Goal: Check status: Check status

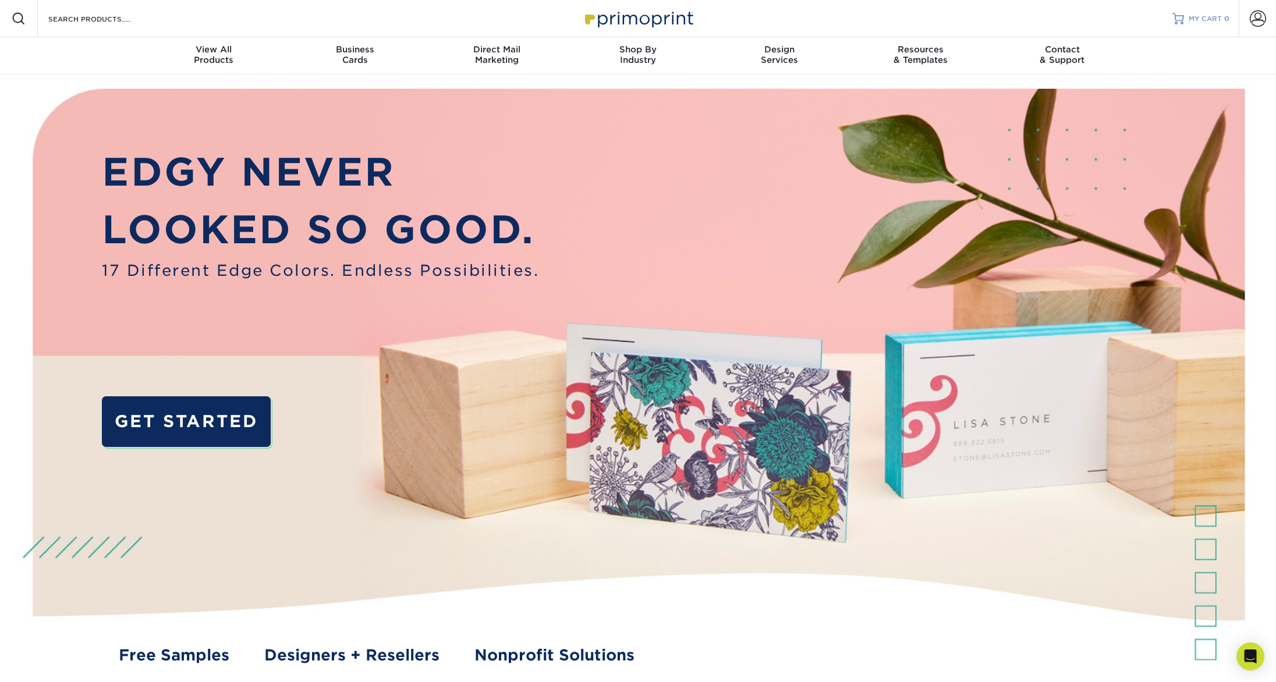
click at [1217, 12] on link "MY CART 0" at bounding box center [1200, 18] width 57 height 37
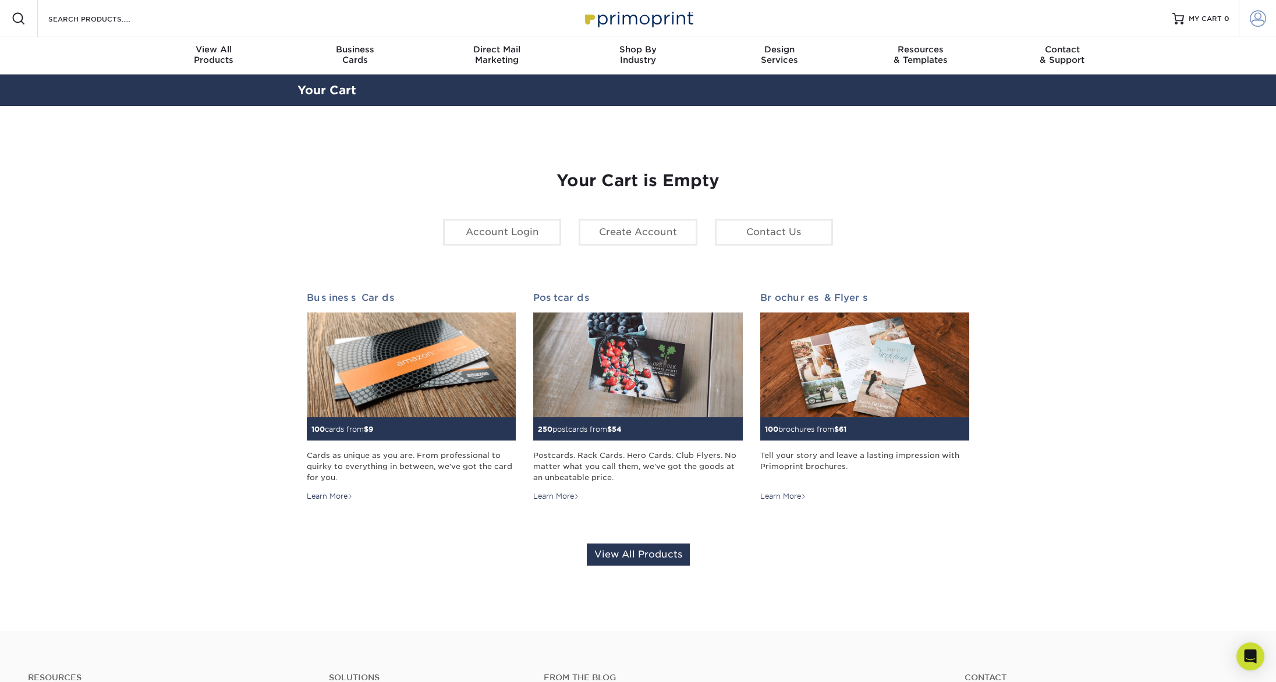
click at [1259, 22] on span at bounding box center [1258, 18] width 16 height 16
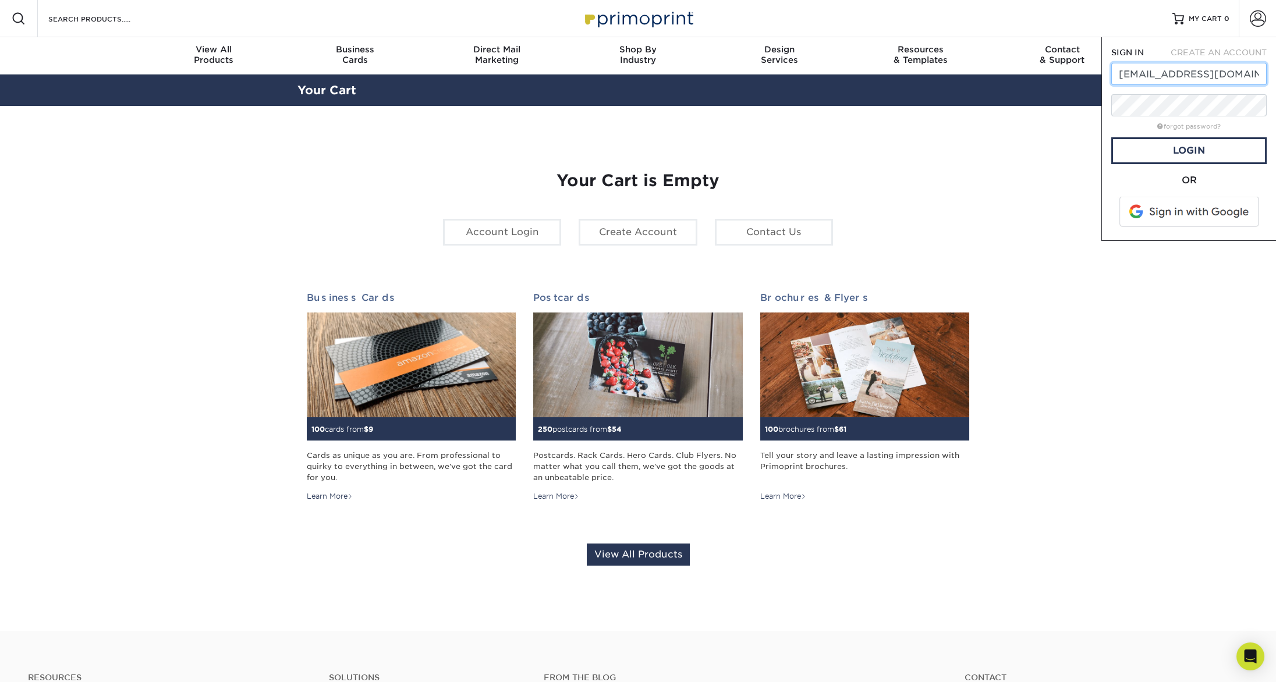
scroll to position [0, 10]
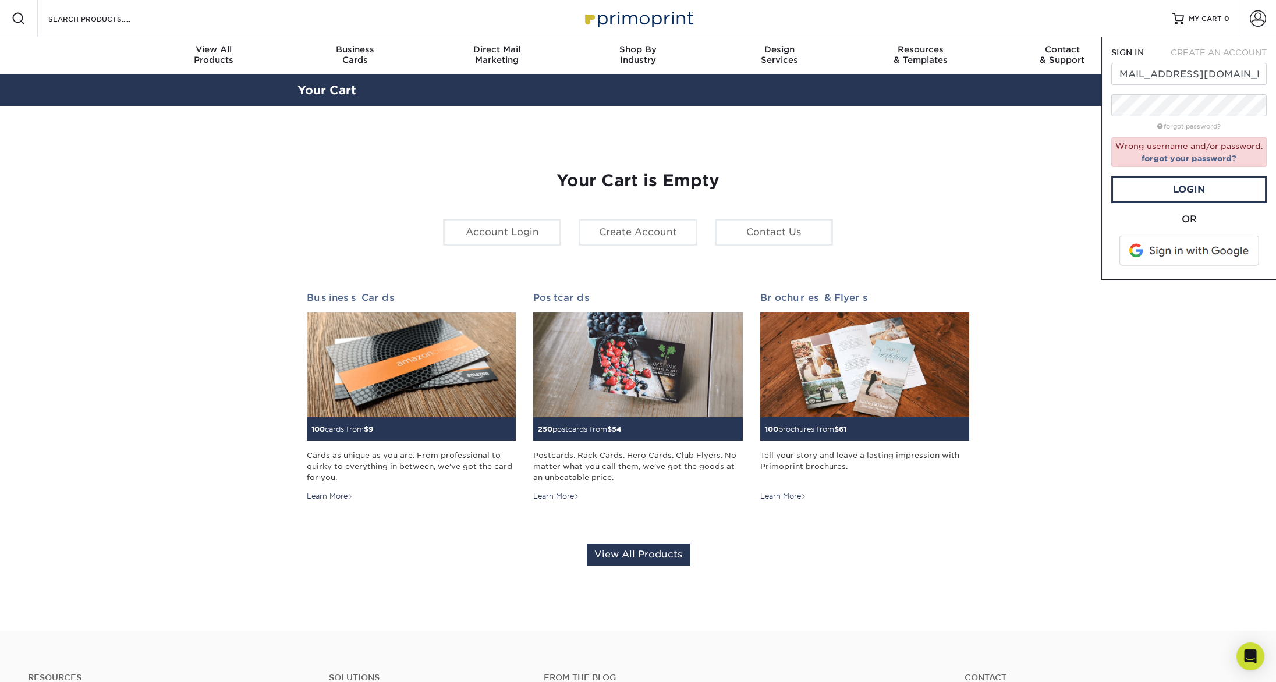
drag, startPoint x: 1072, startPoint y: 147, endPoint x: 1126, endPoint y: 131, distance: 57.1
click at [1076, 146] on section "YOUR CART Empty Cart Your Cart is Empty Account Login Create Account Contact Us…" at bounding box center [638, 368] width 1276 height 525
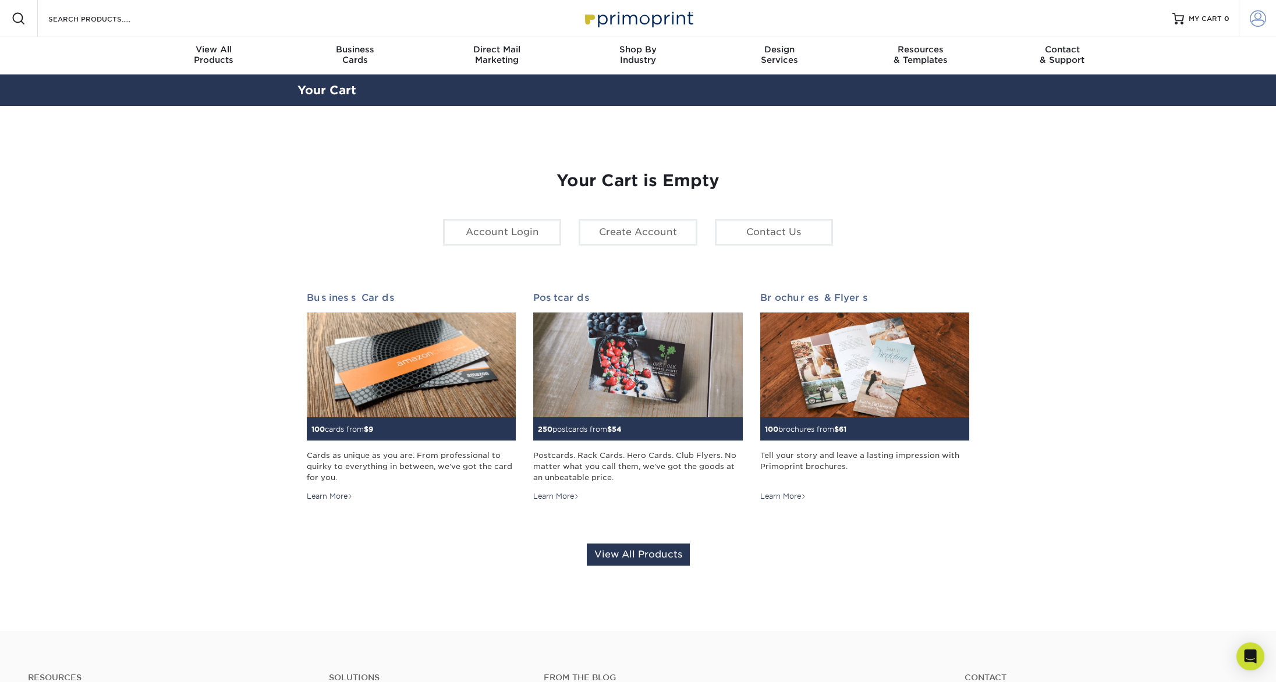
click at [1256, 17] on span at bounding box center [1258, 18] width 16 height 16
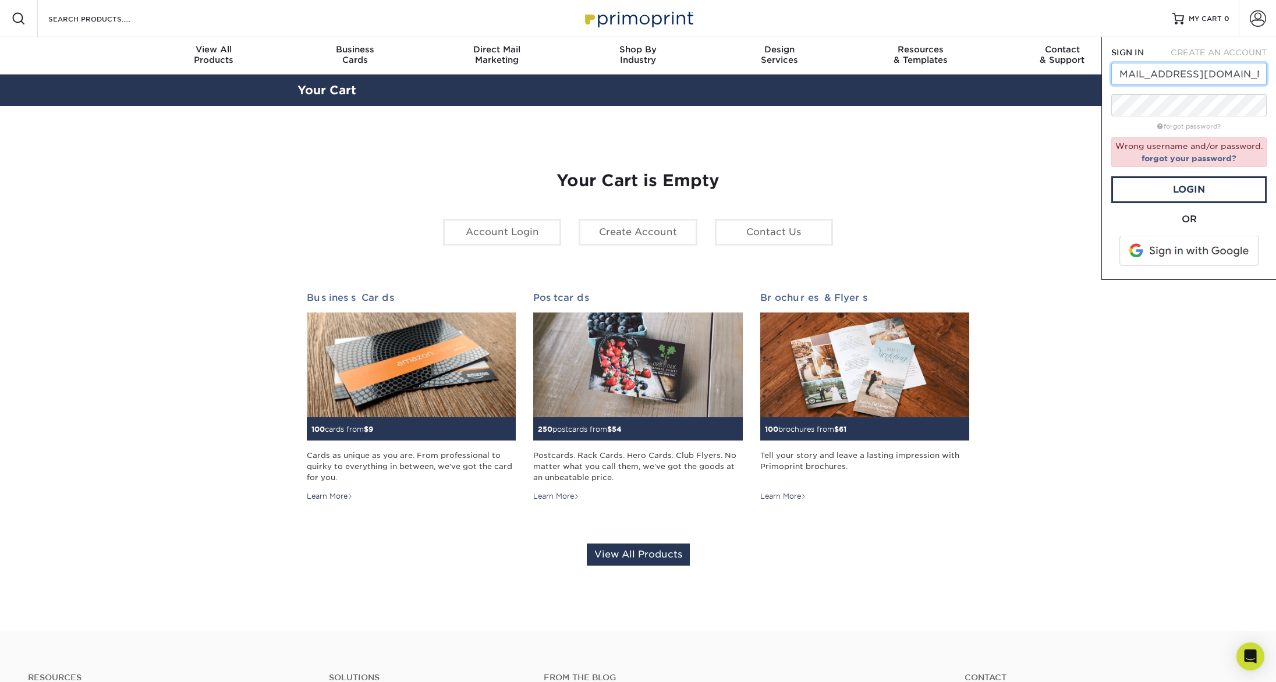
click at [1147, 76] on input "kfarrell@mikebrowngroup.com" at bounding box center [1188, 74] width 155 height 22
drag, startPoint x: 1055, startPoint y: 123, endPoint x: 1121, endPoint y: 169, distance: 80.4
click at [1055, 123] on section "YOUR CART Empty Cart Your Cart is Empty Account Login Create Account Contact Us…" at bounding box center [638, 368] width 1276 height 525
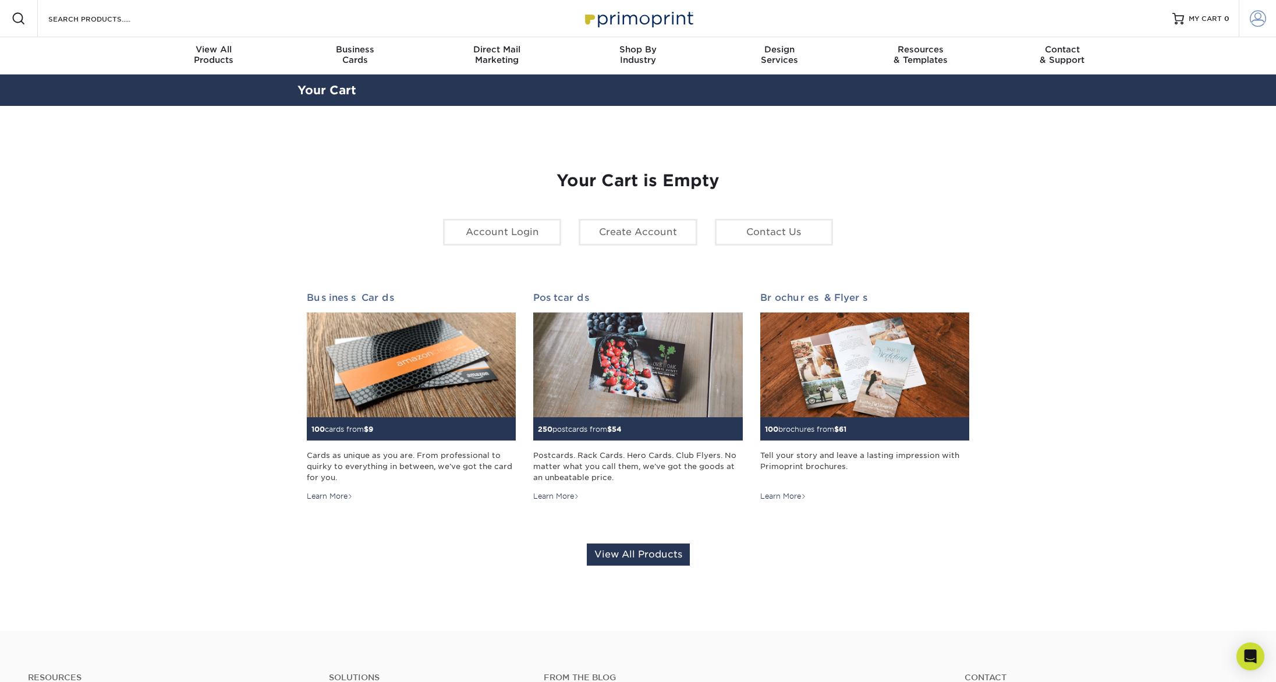
click at [1254, 20] on span at bounding box center [1258, 18] width 16 height 16
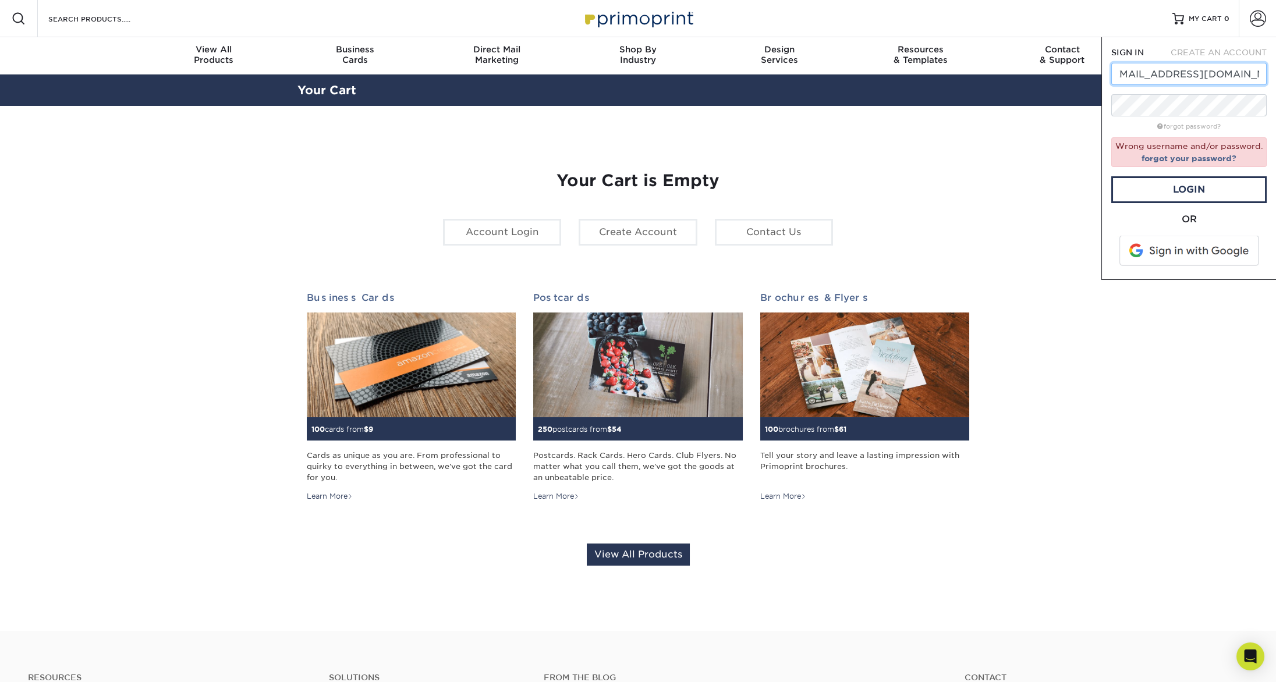
drag, startPoint x: 1170, startPoint y: 76, endPoint x: 1183, endPoint y: 71, distance: 14.2
click at [1171, 75] on input "kfarrell@mikebrowngroup.com" at bounding box center [1188, 74] width 155 height 22
click at [1142, 76] on input "kfarrell@mikebrowngroup.com" at bounding box center [1188, 74] width 155 height 22
drag, startPoint x: 1257, startPoint y: 76, endPoint x: 1328, endPoint y: 76, distance: 71.6
click at [1267, 76] on input "kfarrell@mikebrowngroup.com" at bounding box center [1188, 74] width 155 height 22
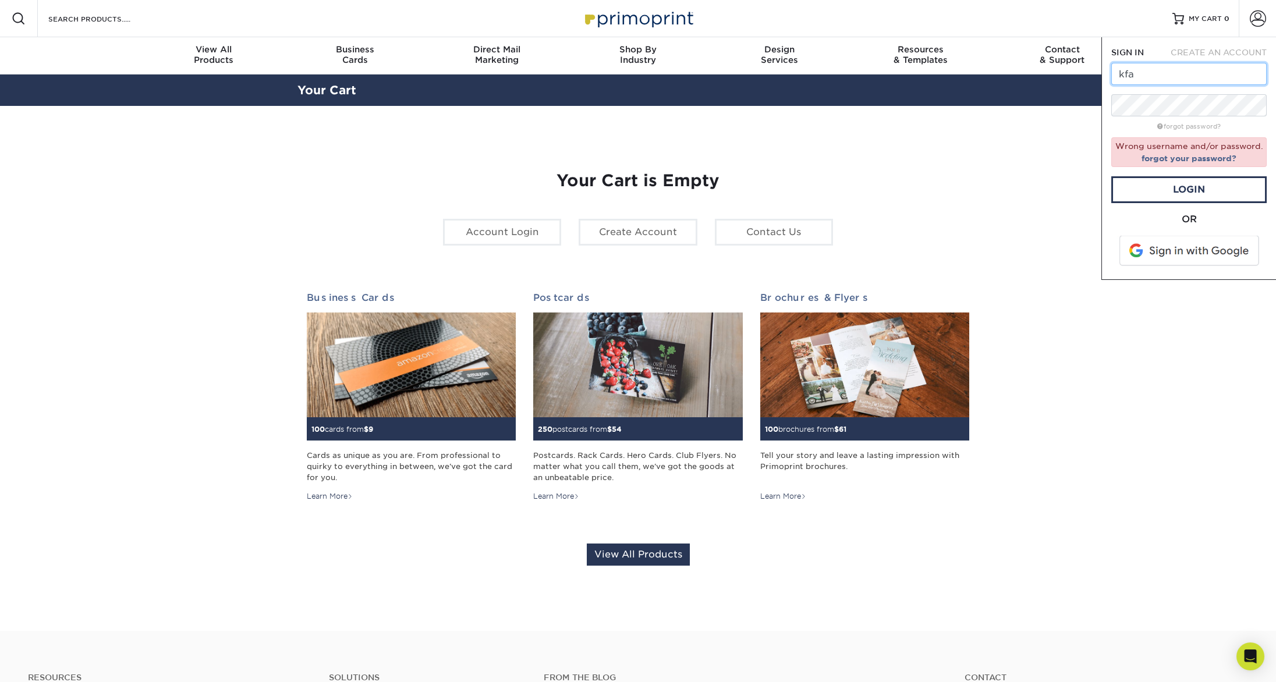
scroll to position [0, 0]
type input "k"
click at [1171, 184] on link "Login" at bounding box center [1188, 189] width 155 height 27
click at [1150, 76] on input "mar" at bounding box center [1188, 74] width 155 height 22
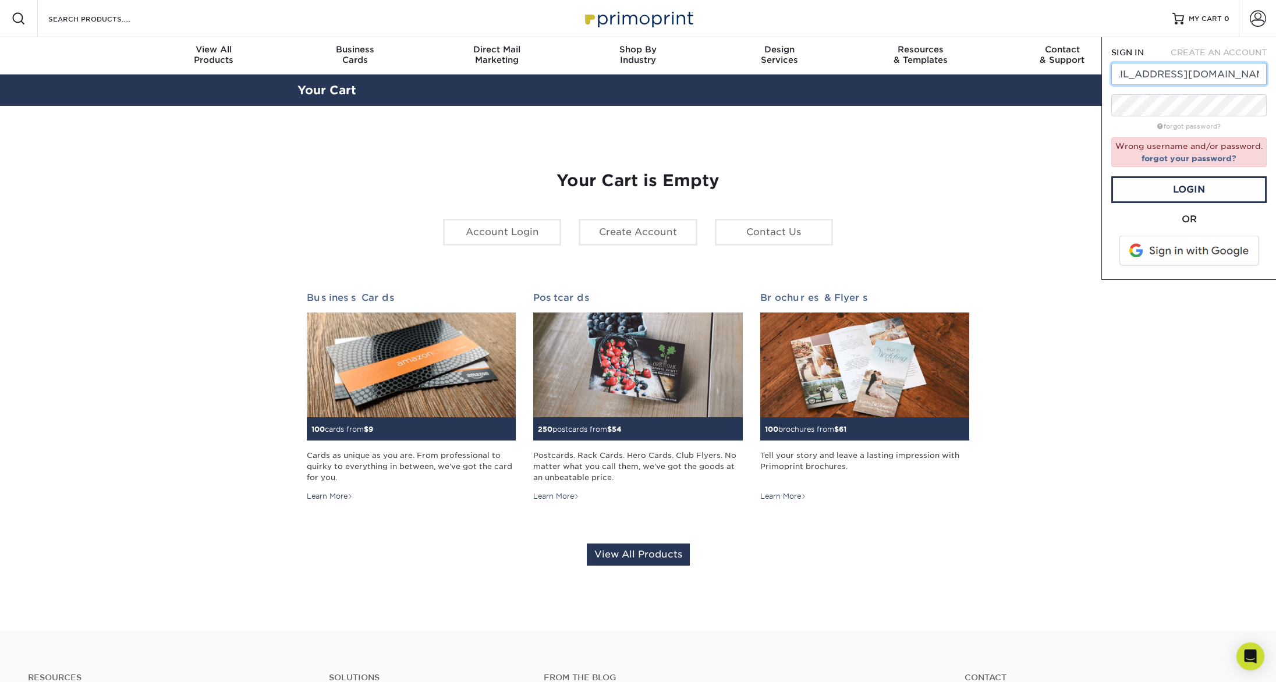
type input "[EMAIL_ADDRESS][DOMAIN_NAME]"
click at [1192, 189] on link "Login" at bounding box center [1188, 189] width 155 height 27
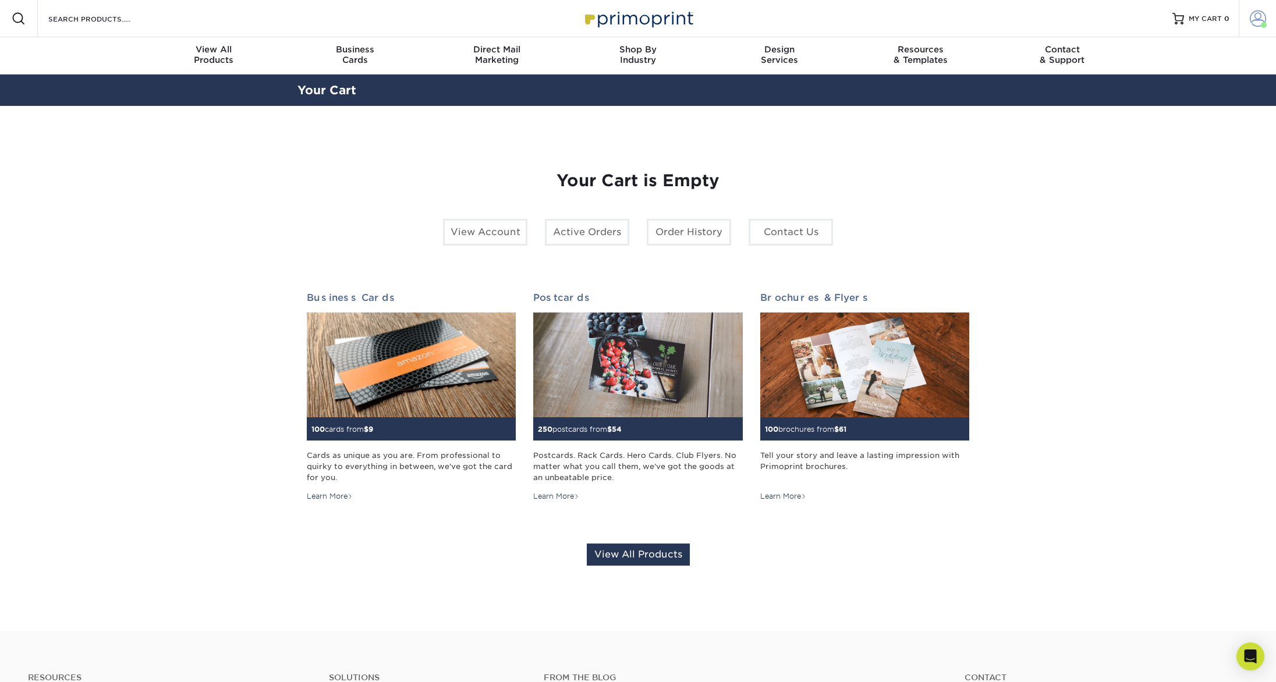
click at [1259, 15] on span at bounding box center [1258, 18] width 16 height 16
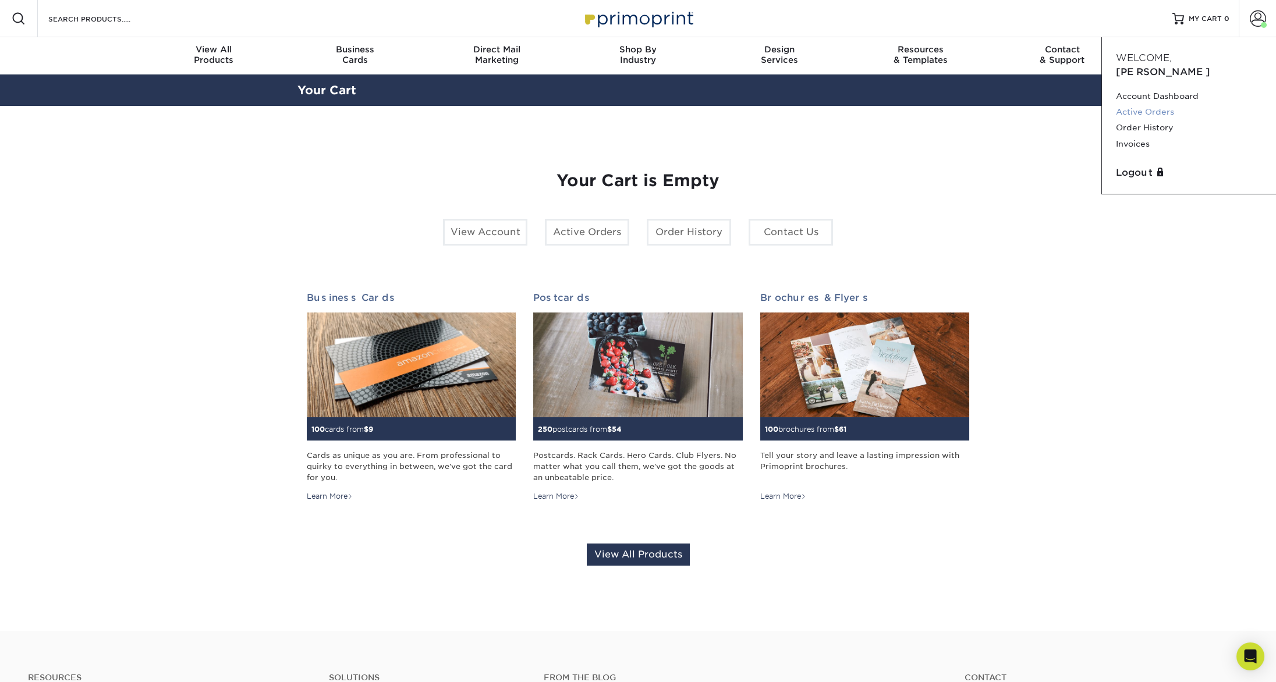
click at [1157, 104] on link "Active Orders" at bounding box center [1189, 112] width 146 height 16
click at [1142, 120] on link "Order History" at bounding box center [1189, 128] width 146 height 16
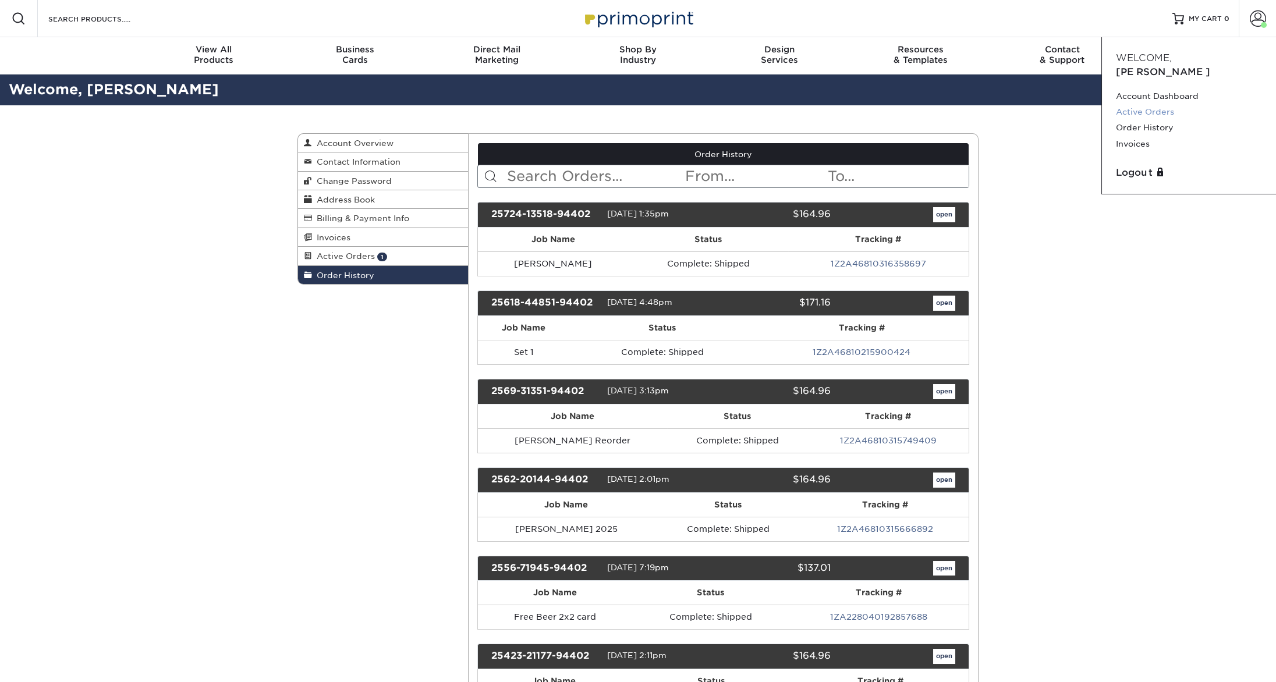
click at [1139, 104] on link "Active Orders" at bounding box center [1189, 112] width 146 height 16
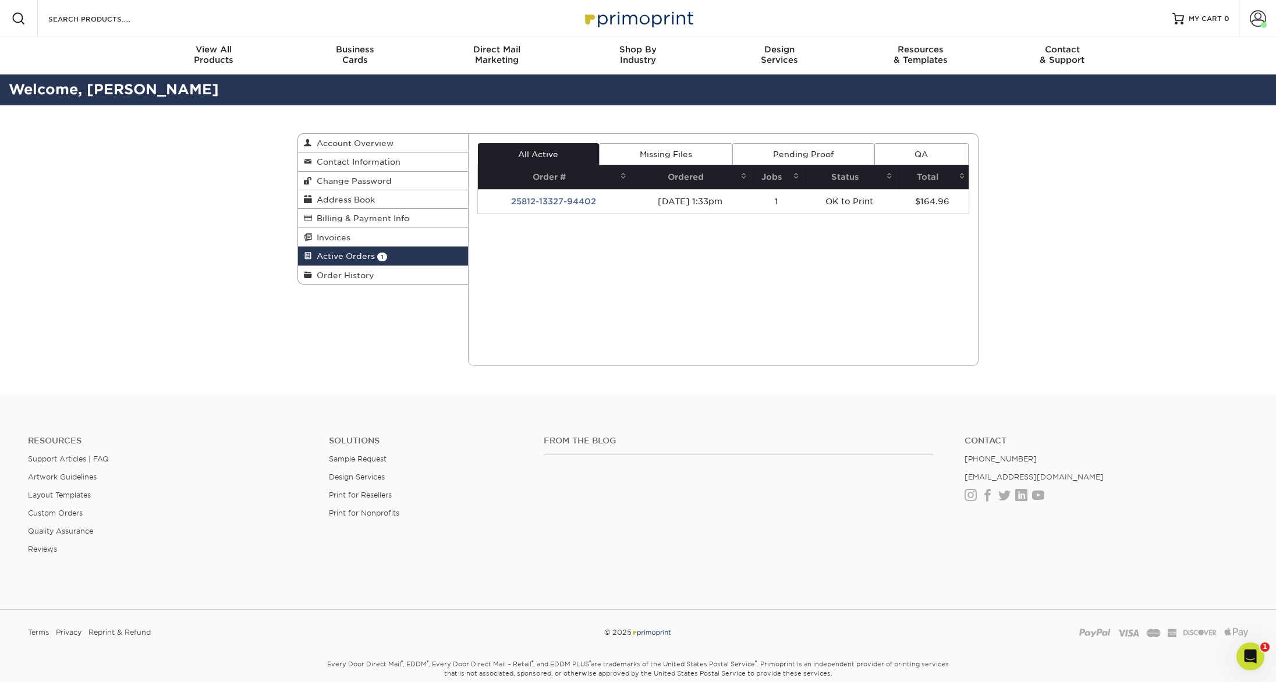
click at [567, 200] on td "25812-13327-94402" at bounding box center [554, 201] width 153 height 24
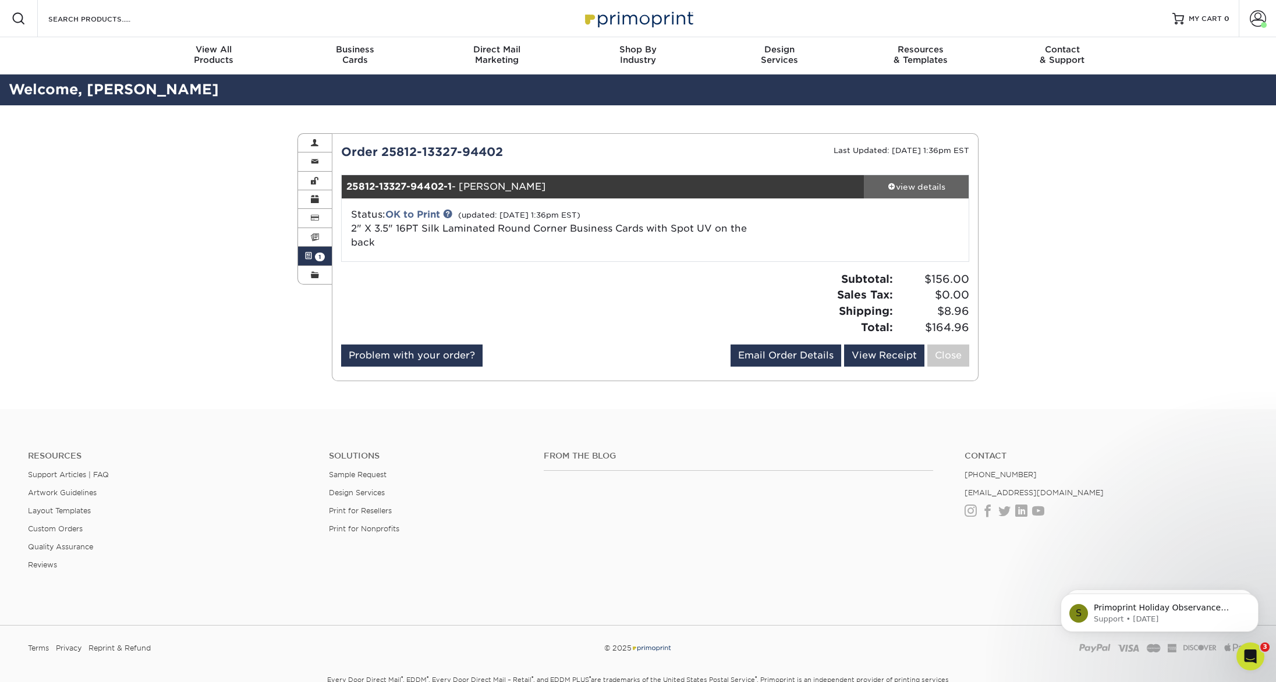
click at [912, 183] on div "view details" at bounding box center [916, 187] width 105 height 12
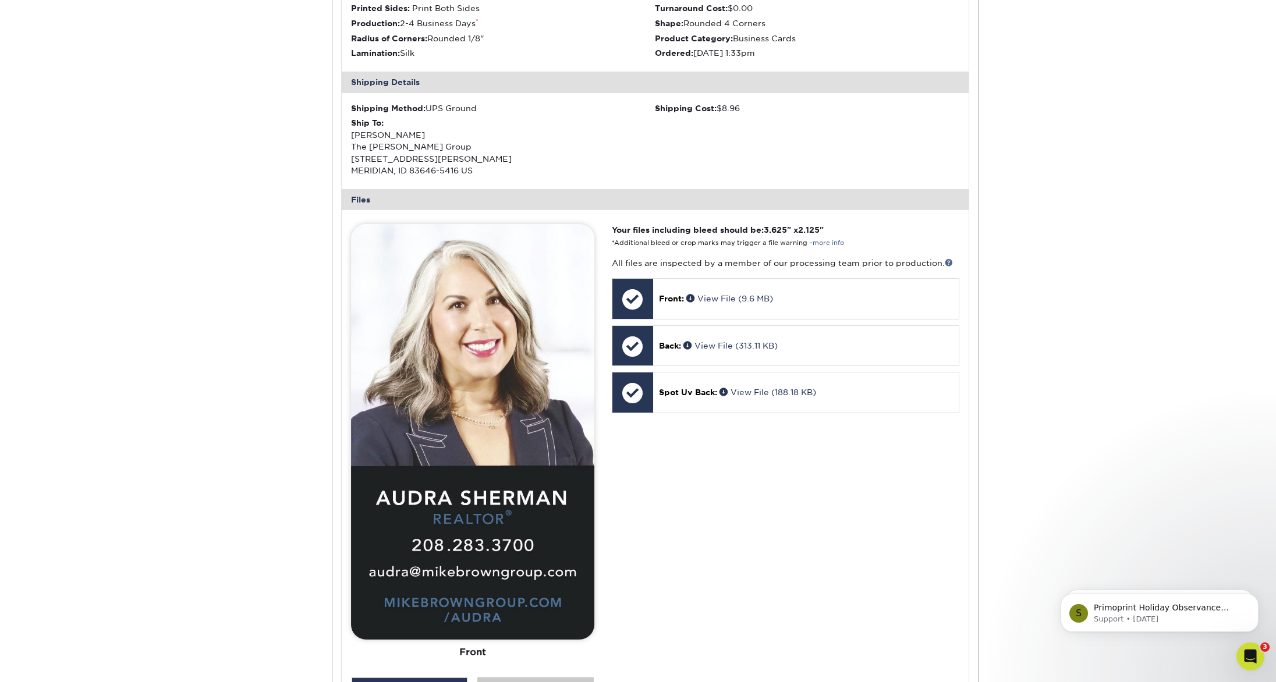
scroll to position [318, 0]
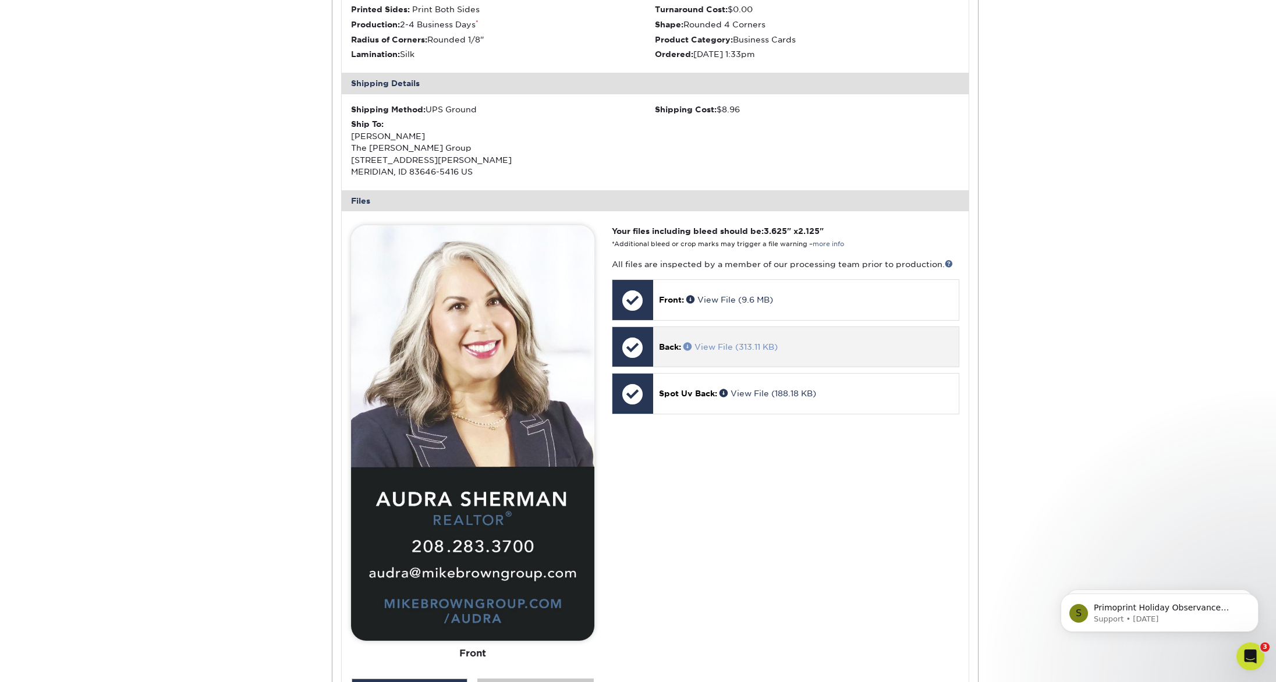
click at [728, 346] on link "View File (313.11 KB)" at bounding box center [730, 346] width 94 height 9
